Goal: Transaction & Acquisition: Download file/media

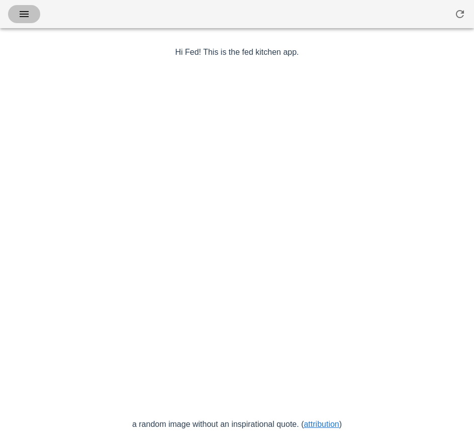
click at [30, 18] on span "button" at bounding box center [24, 14] width 16 height 12
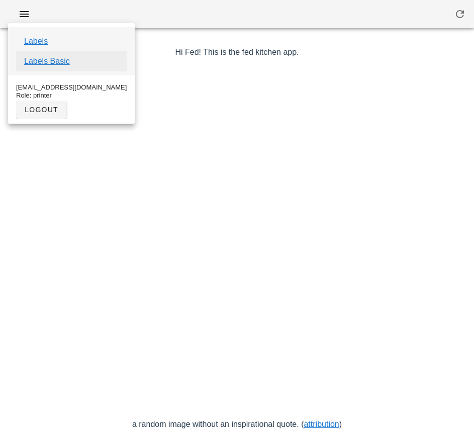
click at [63, 62] on link "Labels Basic" at bounding box center [47, 61] width 46 height 12
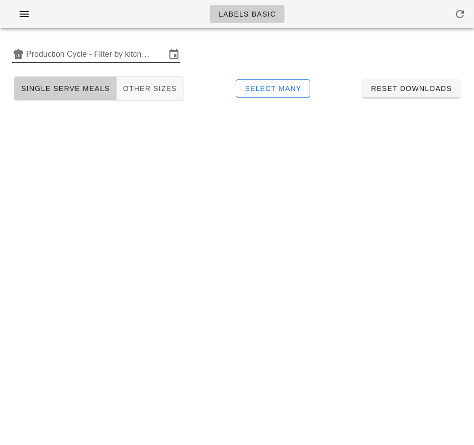
click at [102, 50] on input "Production Cycle - Filter by kitchen production schedules" at bounding box center [96, 54] width 140 height 16
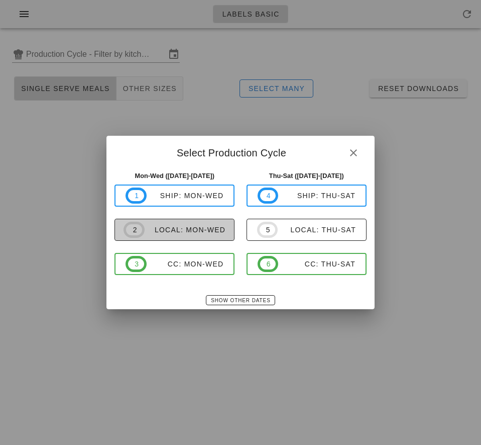
click at [187, 233] on div "local: Mon-Wed" at bounding box center [185, 230] width 81 height 8
type input "local: Mon-Wed (Aug 25-Aug 27)"
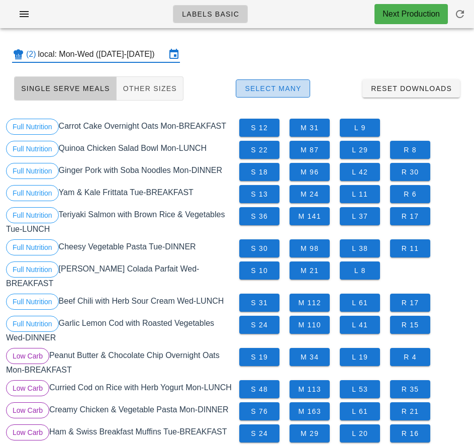
click at [288, 89] on span "Select Many" at bounding box center [272, 88] width 57 height 8
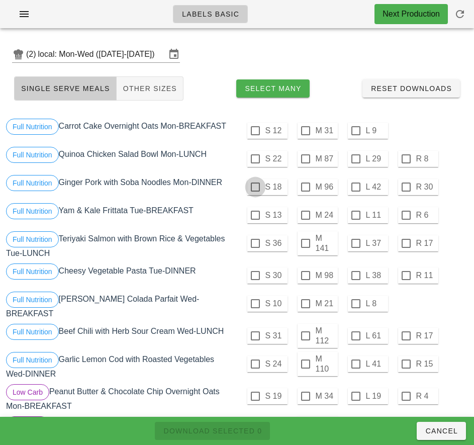
click at [255, 187] on div at bounding box center [255, 186] width 17 height 17
checkbox input "true"
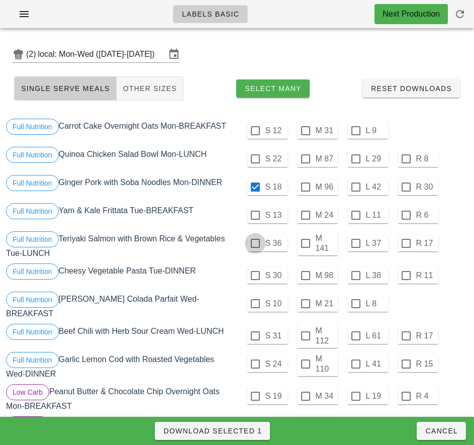
click at [255, 243] on div at bounding box center [255, 243] width 17 height 17
checkbox input "true"
click at [256, 427] on span "Download Selected 2" at bounding box center [212, 431] width 99 height 8
checkbox input "false"
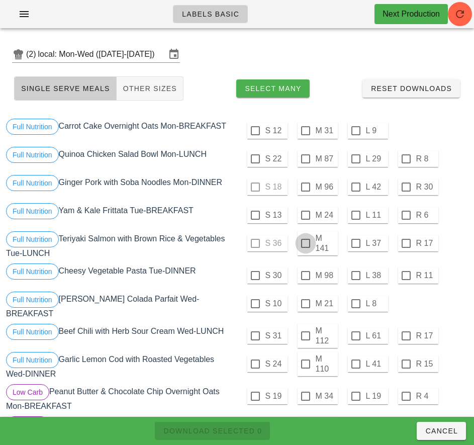
click at [305, 243] on div at bounding box center [305, 243] width 17 height 17
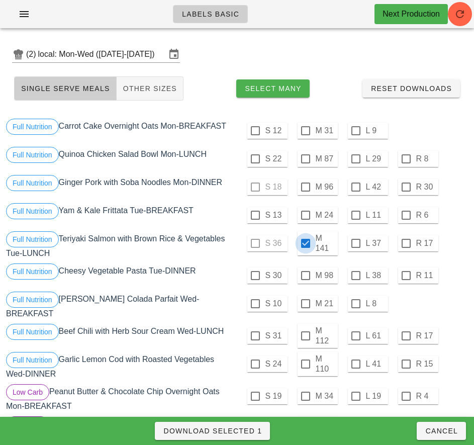
click at [248, 427] on span "Download Selected 1" at bounding box center [212, 431] width 99 height 8
checkbox input "false"
